Goal: Go to known website: Access a specific website the user already knows

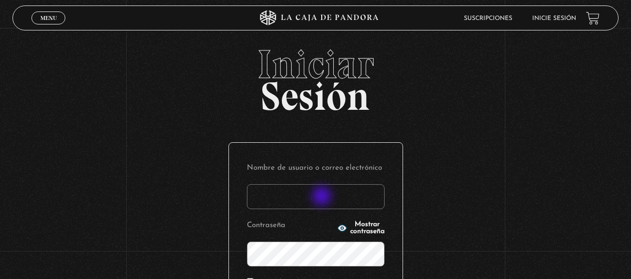
click at [323, 197] on input "Nombre de usuario o correo electrónico" at bounding box center [316, 196] width 138 height 25
click at [323, 195] on input "Nombre de usuario o correo electrónico" at bounding box center [316, 196] width 138 height 25
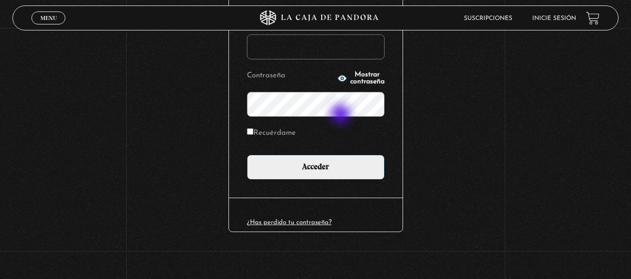
scroll to position [50, 0]
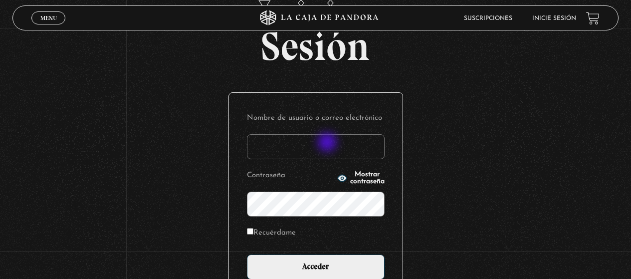
click at [328, 143] on input "Nombre de usuario o correo electrónico" at bounding box center [316, 146] width 138 height 25
type input "[EMAIL_ADDRESS][DOMAIN_NAME]"
click at [247, 254] on input "Acceder" at bounding box center [316, 266] width 138 height 25
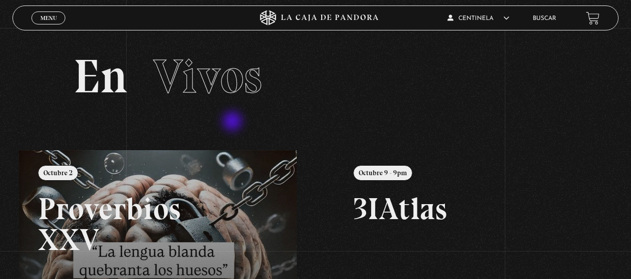
scroll to position [50, 0]
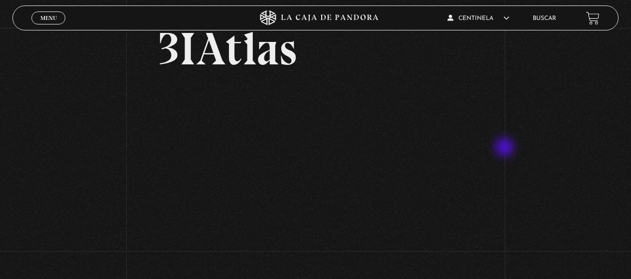
scroll to position [100, 0]
